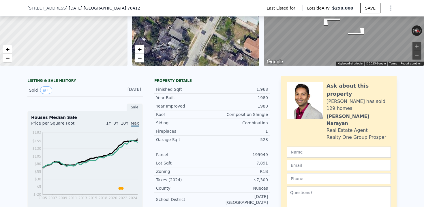
scroll to position [79, 0]
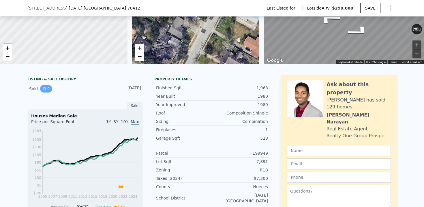
click at [45, 88] on icon "View historical data" at bounding box center [44, 88] width 2 height 2
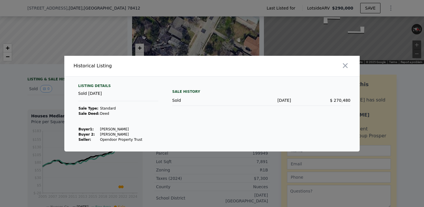
click at [53, 109] on div at bounding box center [212, 103] width 424 height 207
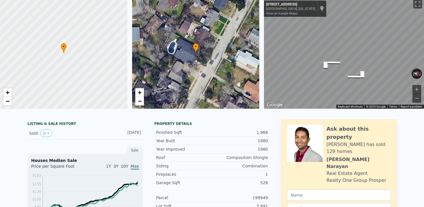
scroll to position [0, 0]
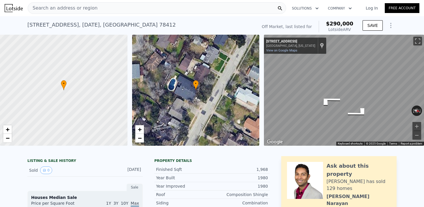
click at [74, 10] on span "Search an address or region" at bounding box center [63, 8] width 70 height 7
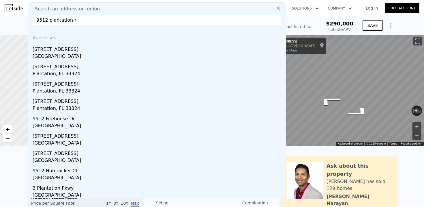
type input "[STREET_ADDRESS]"
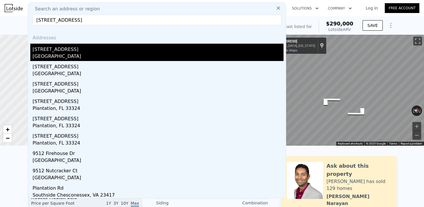
click at [58, 52] on div "[STREET_ADDRESS]" at bounding box center [158, 48] width 251 height 9
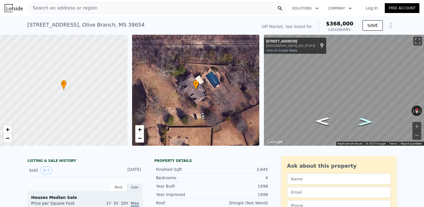
click at [361, 119] on icon "Go East, Plantation Rd" at bounding box center [365, 122] width 28 height 12
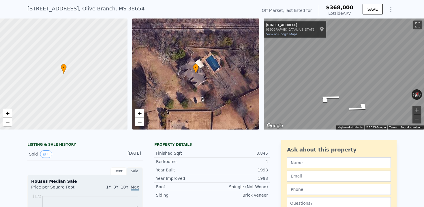
scroll to position [18, 0]
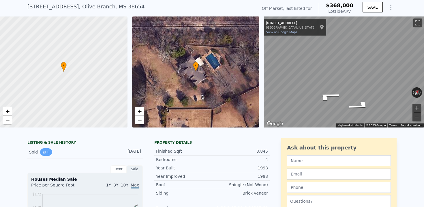
click at [48, 153] on button "0" at bounding box center [46, 152] width 12 height 8
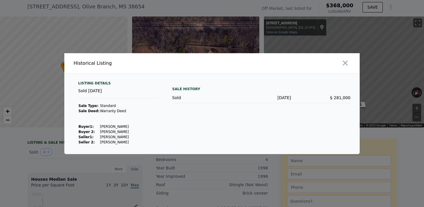
click at [54, 172] on div at bounding box center [212, 103] width 424 height 207
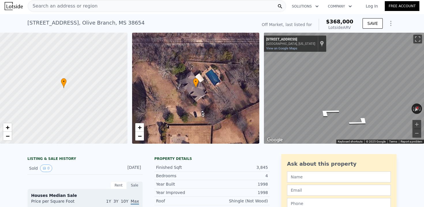
scroll to position [0, 0]
